Goal: Task Accomplishment & Management: Use online tool/utility

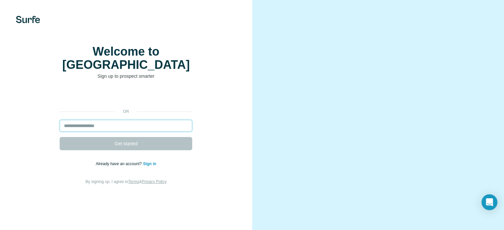
click at [141, 132] on input "email" at bounding box center [126, 126] width 132 height 12
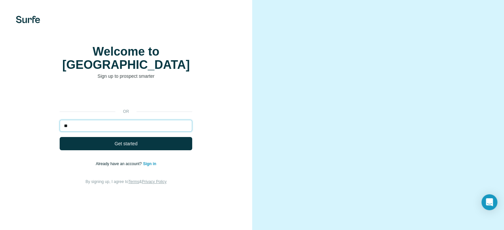
type input "*"
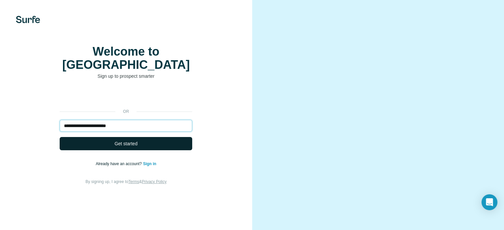
type input "**********"
click at [135, 150] on button "Get started" at bounding box center [126, 143] width 132 height 13
click at [136, 147] on span "Get started" at bounding box center [126, 143] width 23 height 7
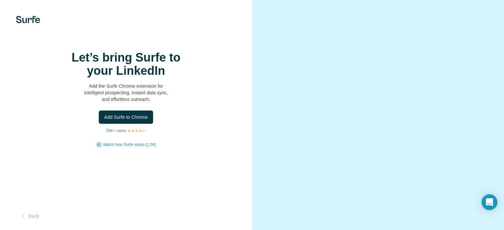
click at [148, 148] on div "Let’s bring Surfe to your LinkedIn Add the Surfe Chrome extension for intellige…" at bounding box center [126, 99] width 226 height 97
click at [139, 121] on span "Add Surfe to Chrome" at bounding box center [126, 117] width 44 height 7
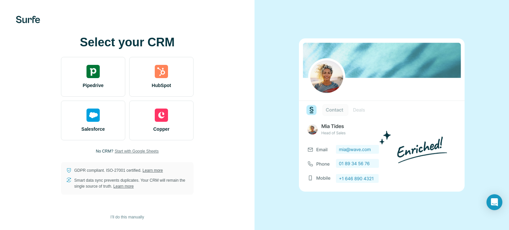
click at [119, 152] on span "Start with Google Sheets" at bounding box center [137, 151] width 44 height 6
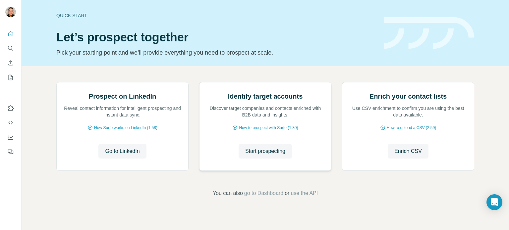
scroll to position [50, 0]
click at [409, 155] on span "Enrich CSV" at bounding box center [407, 151] width 27 height 8
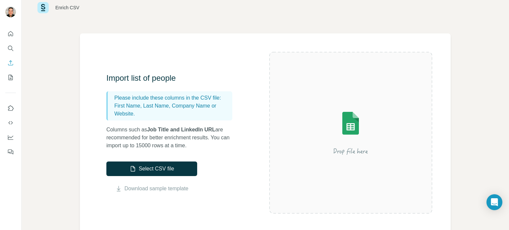
scroll to position [19, 0]
click at [10, 81] on button "My lists" at bounding box center [10, 78] width 11 height 12
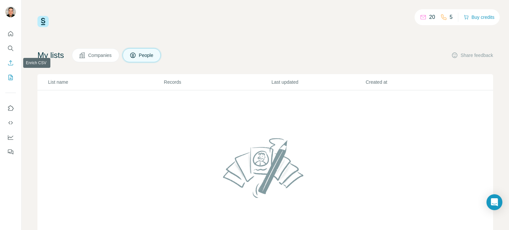
click at [11, 67] on button "Enrich CSV" at bounding box center [10, 63] width 11 height 12
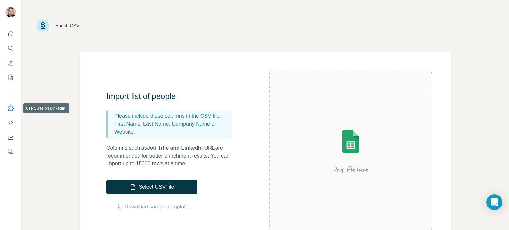
click at [10, 104] on button "Use Surfe on LinkedIn" at bounding box center [10, 108] width 11 height 12
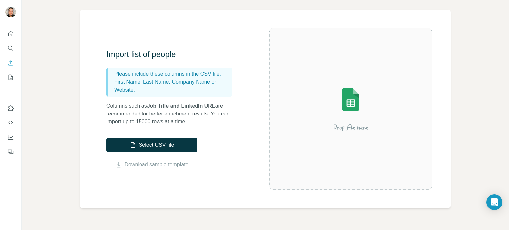
scroll to position [41, 0]
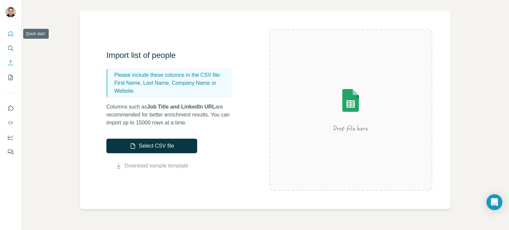
click at [11, 34] on icon "Quick start" at bounding box center [10, 33] width 7 height 7
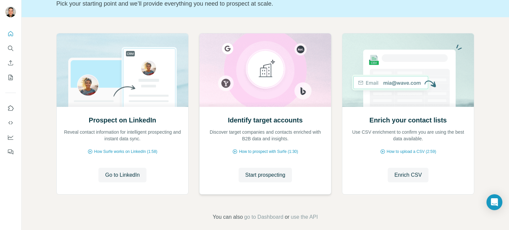
scroll to position [50, 0]
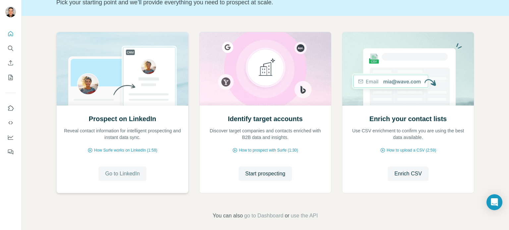
click at [132, 176] on span "Go to LinkedIn" at bounding box center [122, 174] width 34 height 8
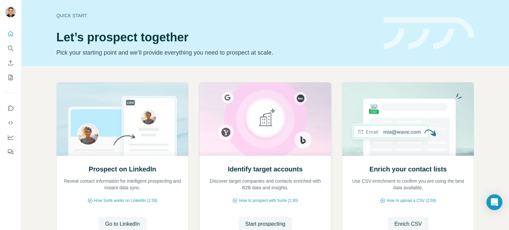
scroll to position [56, 0]
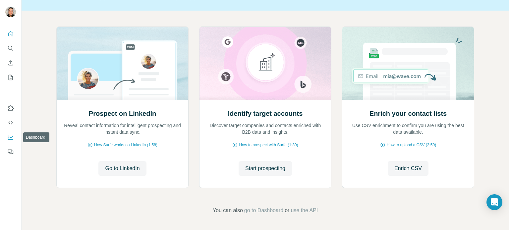
click at [12, 138] on icon "Dashboard" at bounding box center [10, 137] width 7 height 7
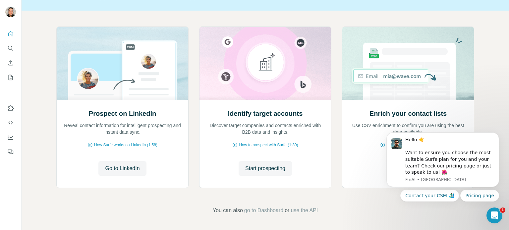
scroll to position [0, 0]
click at [11, 63] on icon "Enrich CSV" at bounding box center [10, 63] width 7 height 7
